Goal: Task Accomplishment & Management: Use online tool/utility

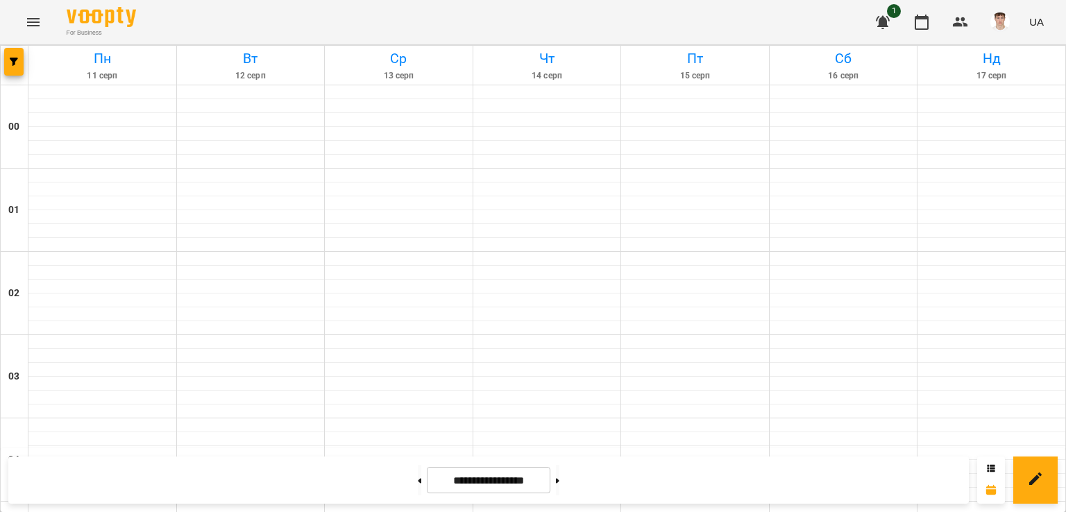
scroll to position [941, 0]
click at [565, 479] on div at bounding box center [558, 480] width 15 height 31
click at [560, 484] on button at bounding box center [557, 480] width 3 height 31
click at [418, 473] on button at bounding box center [419, 480] width 3 height 31
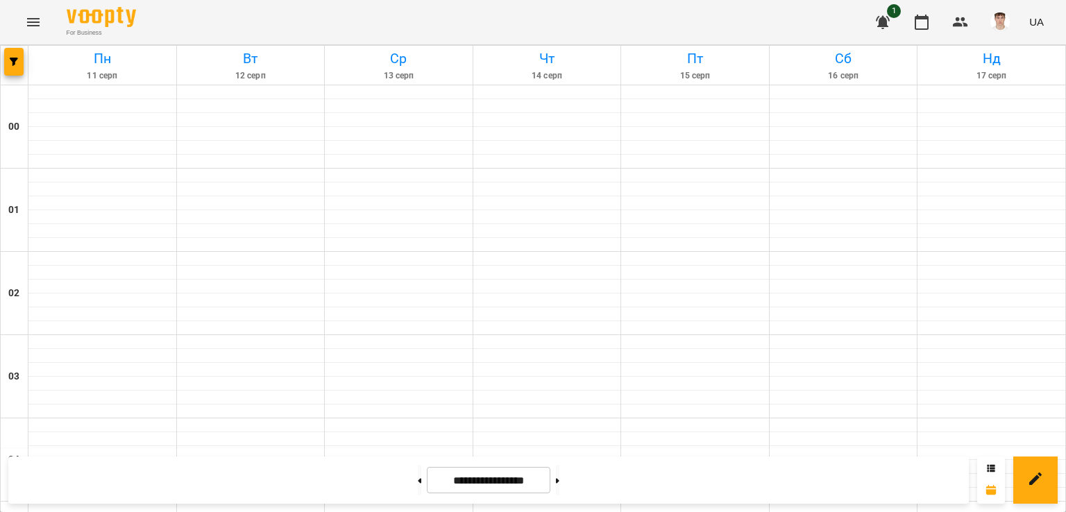
scroll to position [1357, 0]
click at [560, 485] on button at bounding box center [557, 480] width 3 height 31
click at [560, 484] on button at bounding box center [557, 480] width 3 height 31
click at [560, 481] on icon at bounding box center [557, 481] width 3 height 6
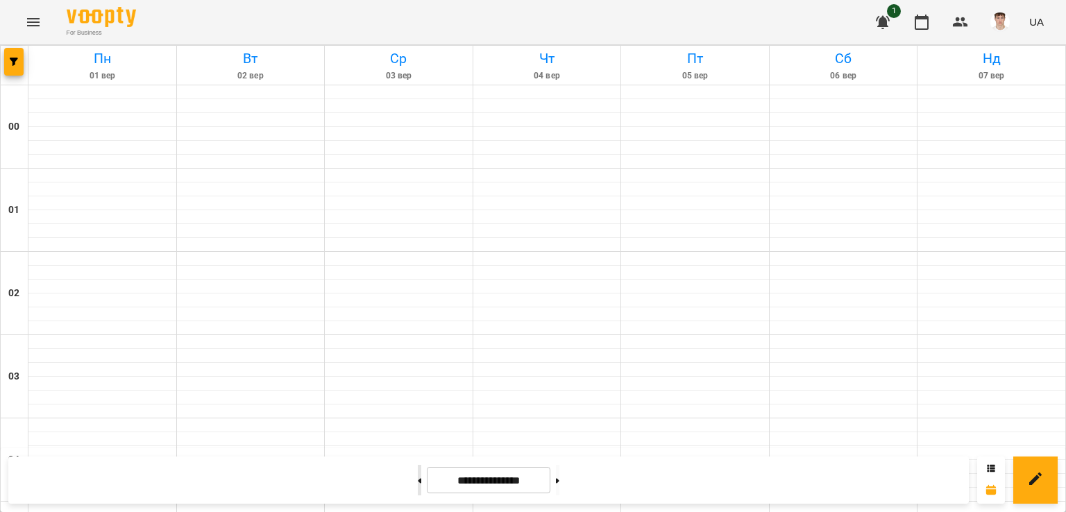
click at [418, 472] on button at bounding box center [419, 480] width 3 height 31
click at [418, 474] on button at bounding box center [419, 480] width 3 height 31
click at [418, 475] on button at bounding box center [419, 480] width 3 height 31
type input "**********"
